Goal: Task Accomplishment & Management: Complete application form

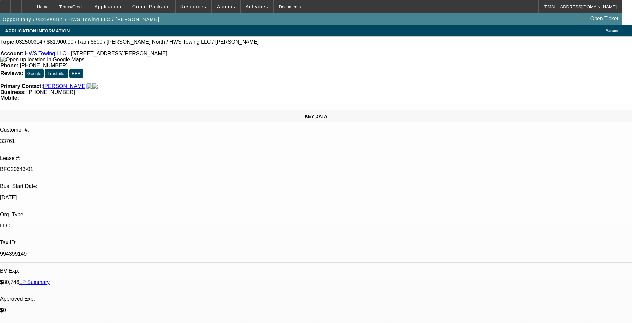
select select "0"
select select "2"
select select "0.1"
select select "4"
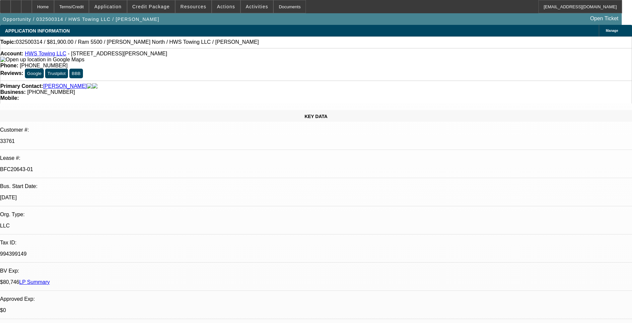
select select "0"
select select "2"
select select "0.1"
select select "4"
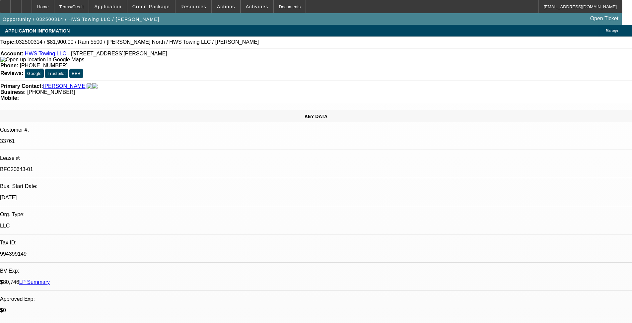
select select "0.15"
select select "2"
select select "0.1"
select select "4"
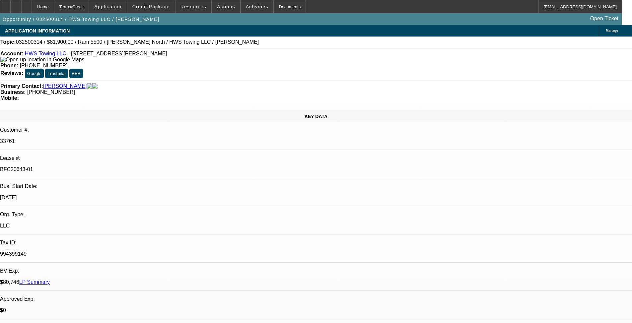
select select "0.1"
select select "2"
select select "0.1"
select select "4"
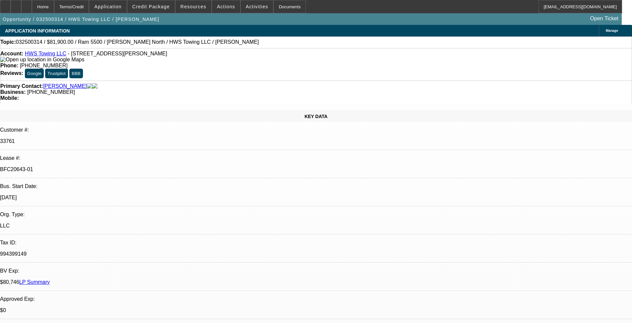
scroll to position [1128, 0]
